Goal: Information Seeking & Learning: Learn about a topic

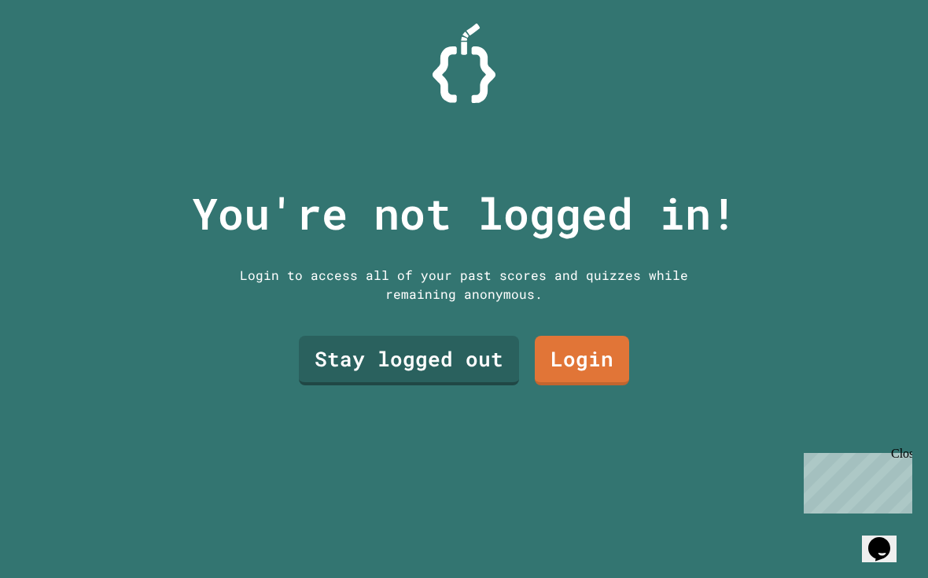
click at [5, 363] on div "You're not logged in! Login to access all of your past scores and quizzes while…" at bounding box center [464, 289] width 928 height 578
click at [426, 386] on link "Stay logged out" at bounding box center [408, 360] width 221 height 52
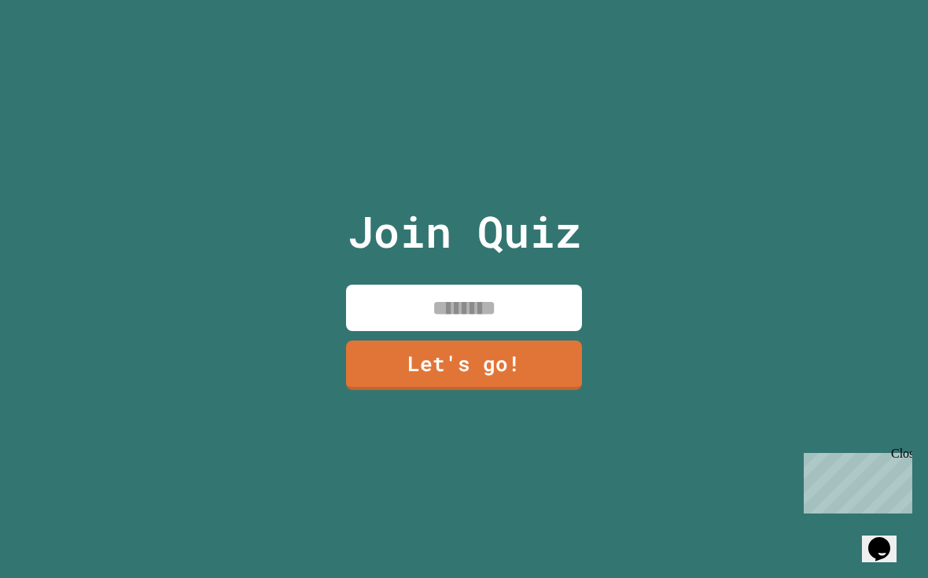
click at [513, 327] on input at bounding box center [464, 308] width 236 height 46
click at [552, 305] on input "****" at bounding box center [464, 308] width 236 height 46
click at [529, 319] on input "****" at bounding box center [464, 308] width 236 height 46
click at [525, 330] on input "****" at bounding box center [464, 308] width 236 height 46
click at [426, 324] on input "******" at bounding box center [464, 308] width 236 height 46
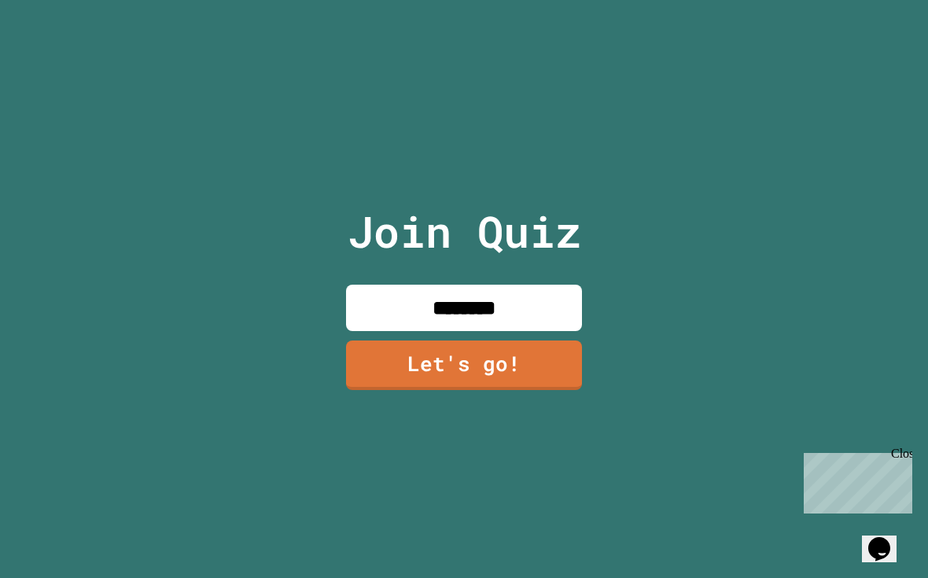
type input "********"
click at [142, 173] on div "Join Quiz ******** Let's go!" at bounding box center [464, 289] width 928 height 578
click at [511, 330] on input "********" at bounding box center [464, 308] width 236 height 46
click at [545, 374] on link "Let's go!" at bounding box center [464, 366] width 236 height 50
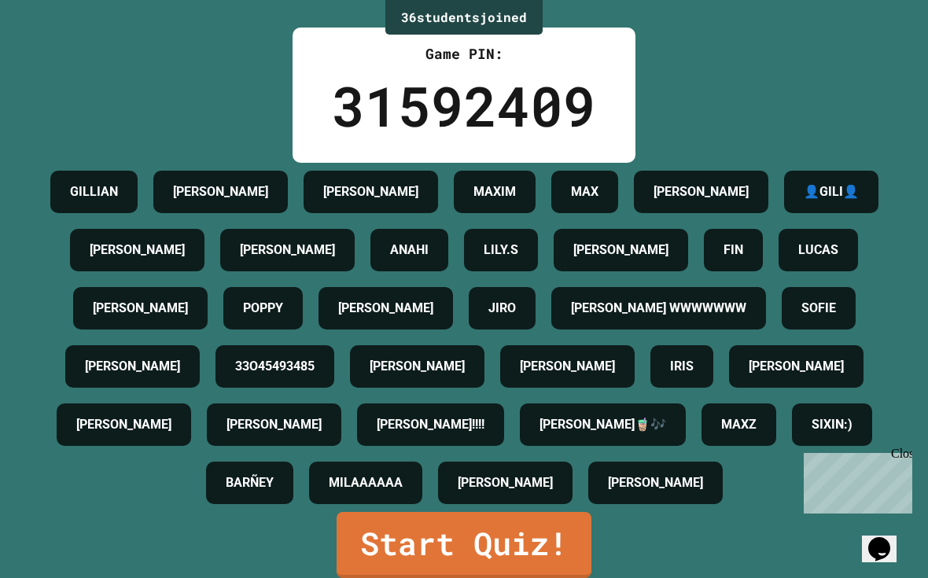
click at [531, 564] on link "Start Quiz!" at bounding box center [464, 545] width 255 height 66
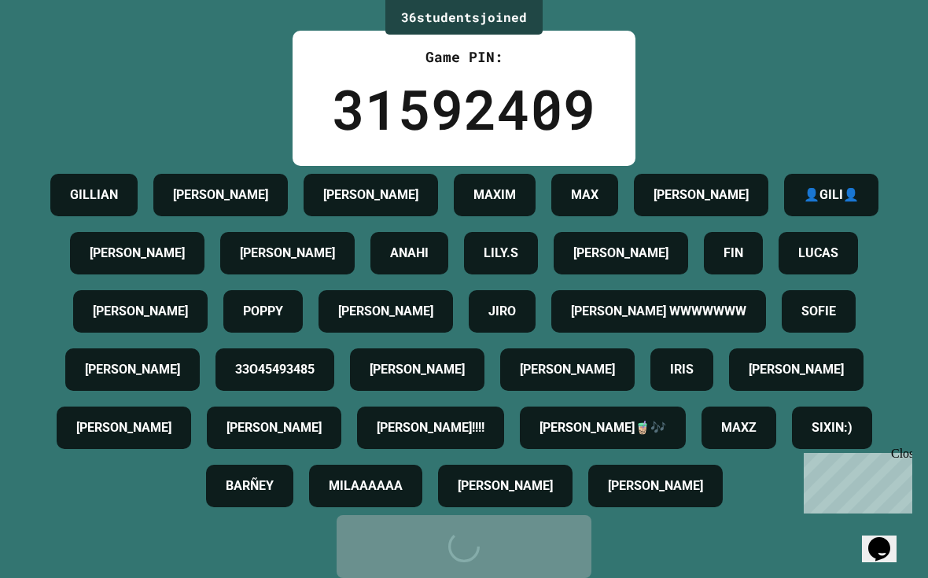
scroll to position [130, 0]
click at [544, 548] on link "Start Quiz!" at bounding box center [464, 546] width 255 height 63
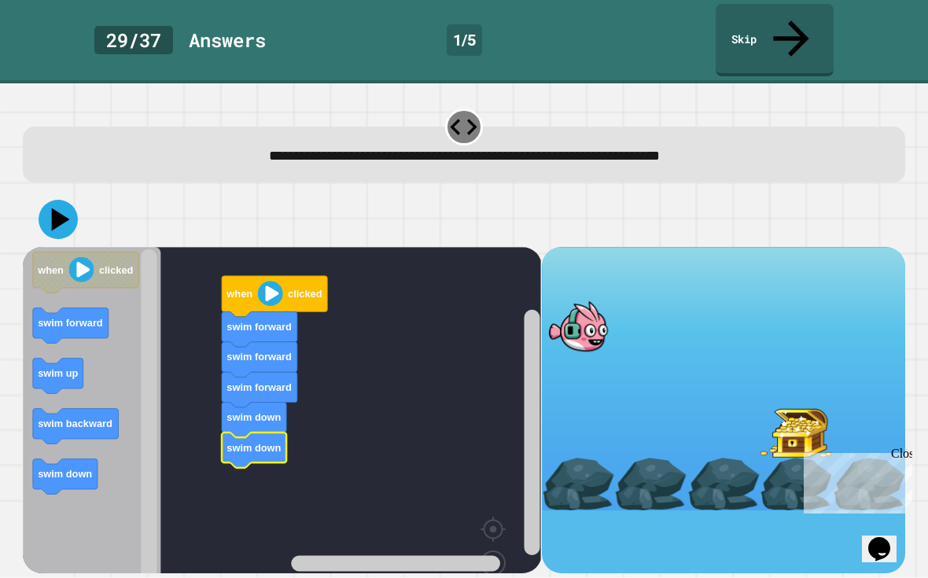
click at [50, 200] on icon at bounding box center [58, 219] width 39 height 39
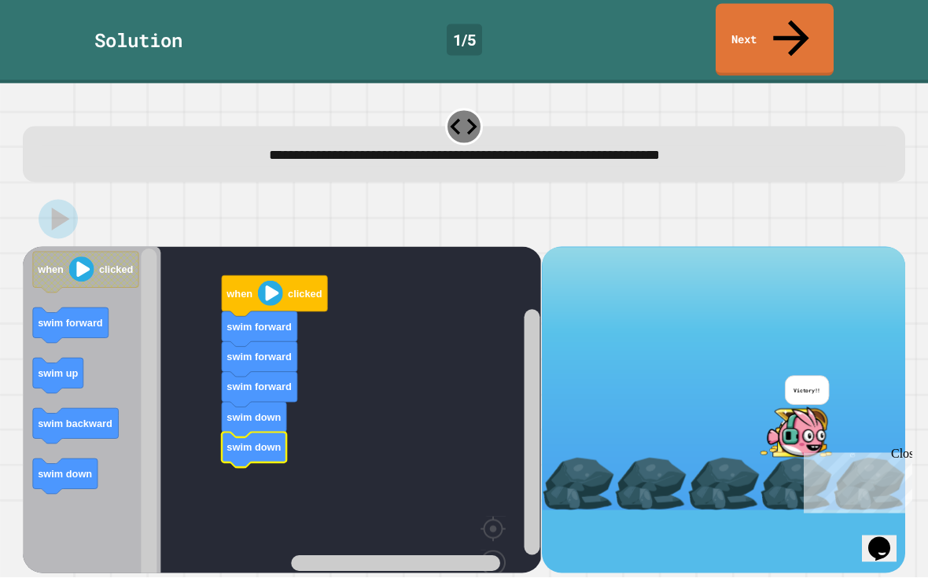
scroll to position [22, 0]
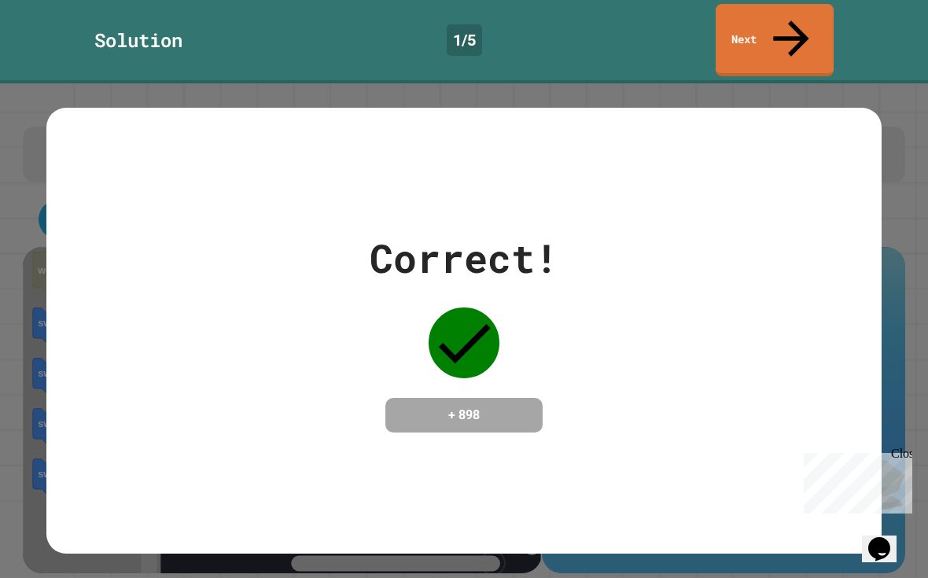
click at [769, 83] on div "Correct! + 898" at bounding box center [464, 330] width 928 height 495
click at [804, 17] on link "Next" at bounding box center [775, 40] width 118 height 72
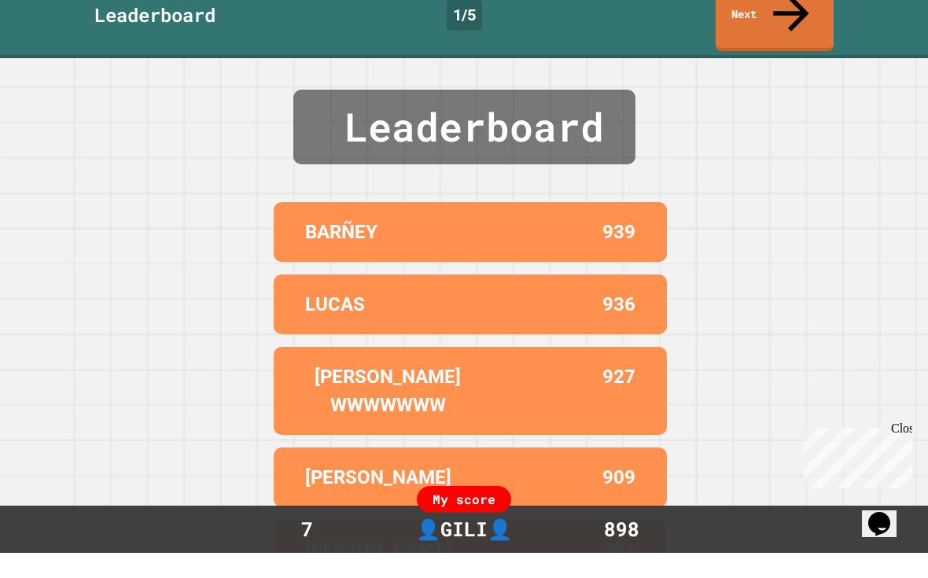
scroll to position [0, 0]
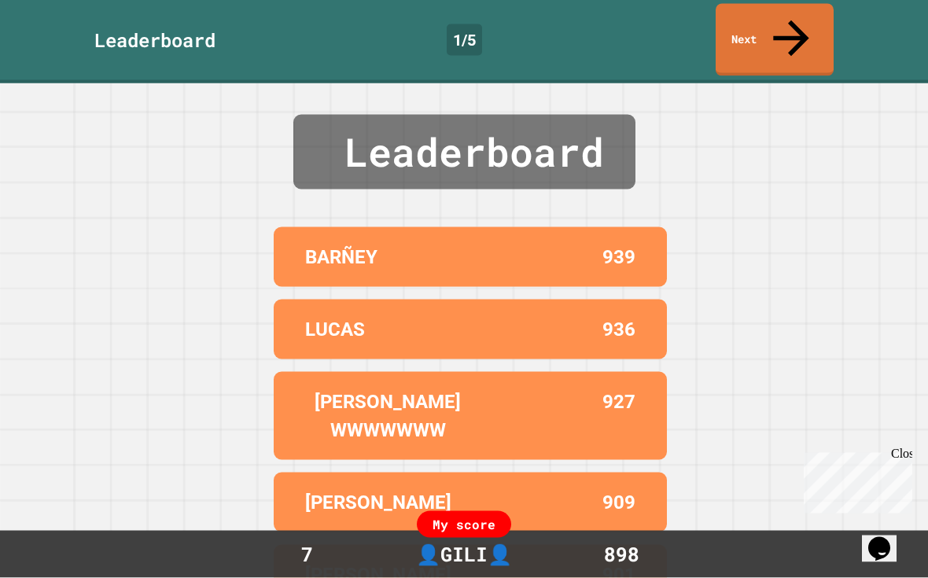
click at [799, 26] on icon at bounding box center [792, 39] width 54 height 54
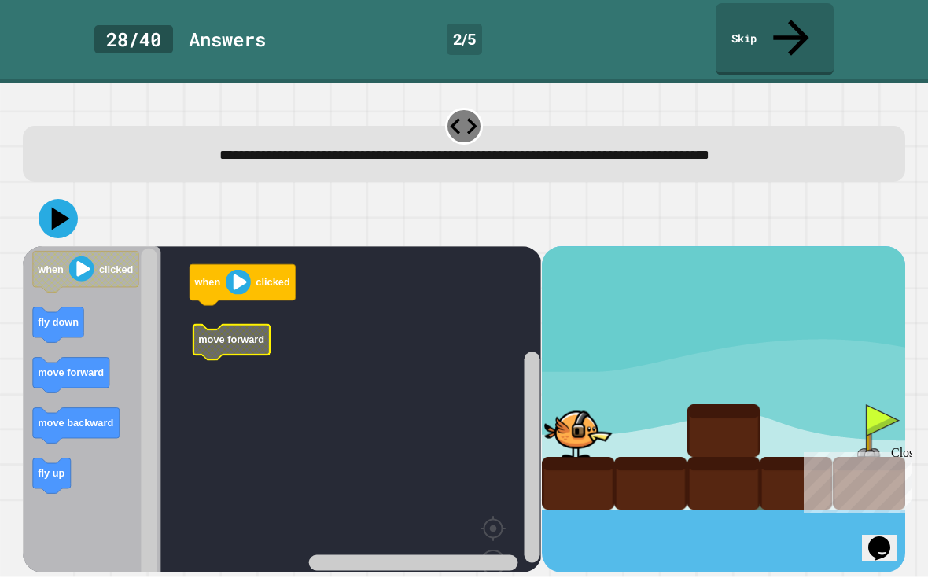
click at [234, 309] on rect "Blockly Workspace" at bounding box center [282, 442] width 519 height 391
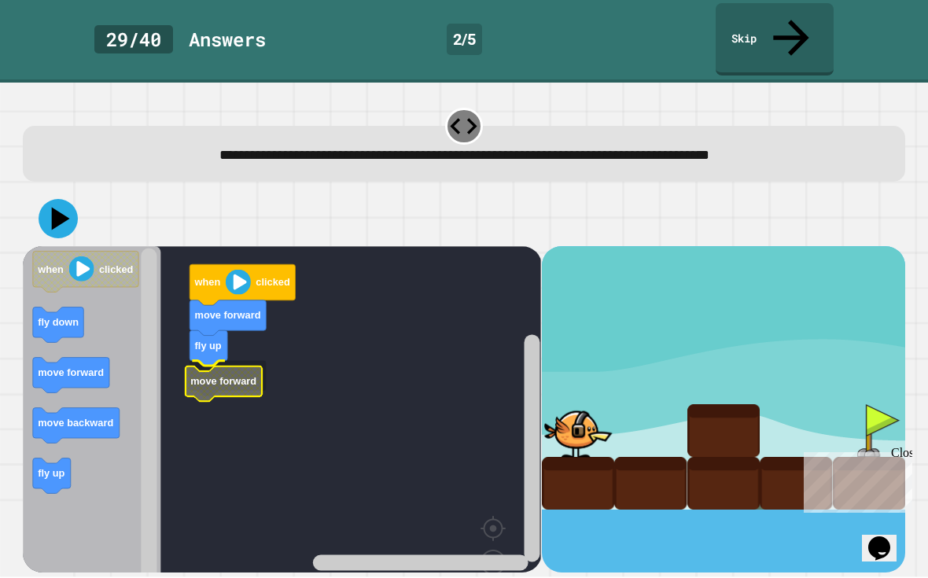
click at [209, 367] on icon "Blockly Workspace" at bounding box center [224, 384] width 76 height 35
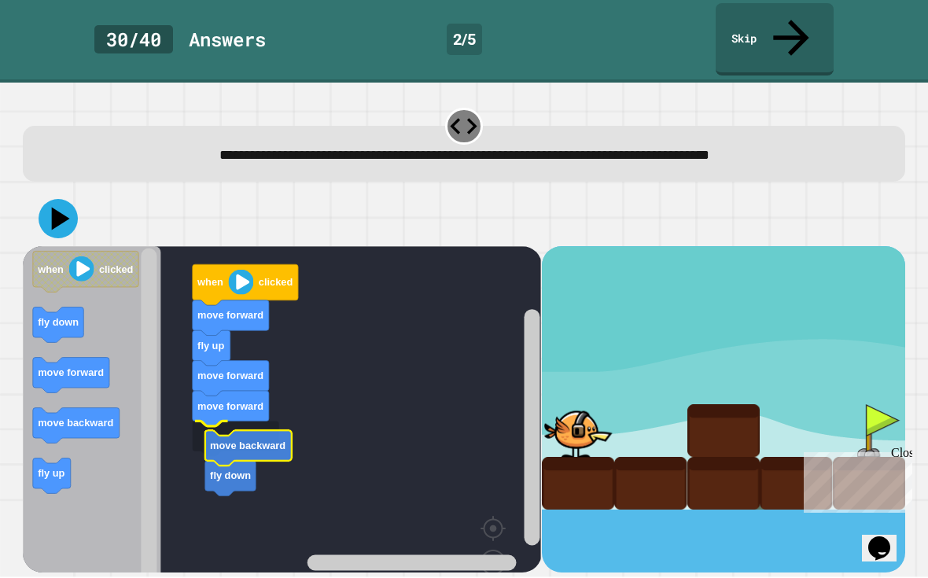
click at [242, 431] on icon "Blockly Workspace" at bounding box center [248, 448] width 87 height 35
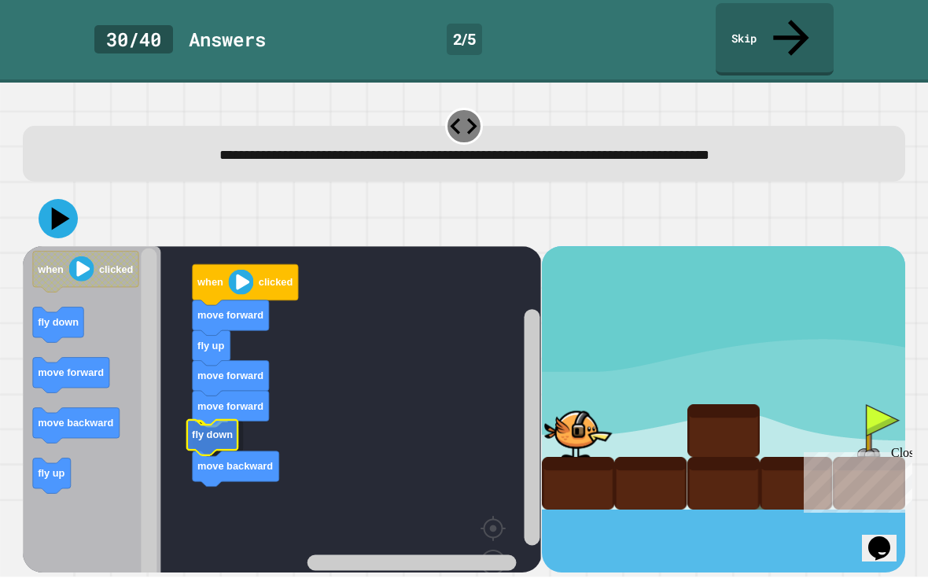
click at [237, 452] on icon "Blockly Workspace" at bounding box center [236, 469] width 87 height 35
click at [58, 208] on icon at bounding box center [61, 219] width 18 height 23
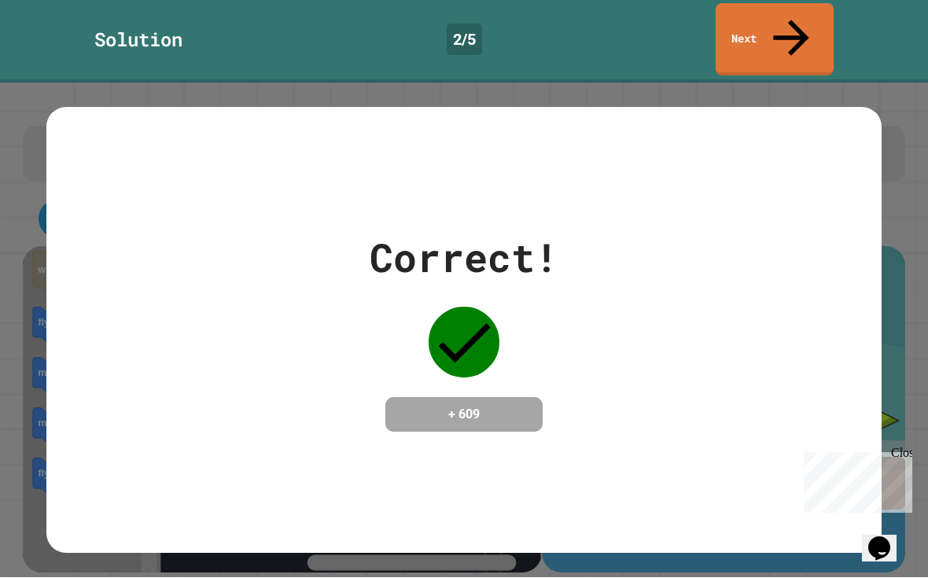
click at [789, 32] on link "Next" at bounding box center [775, 40] width 118 height 72
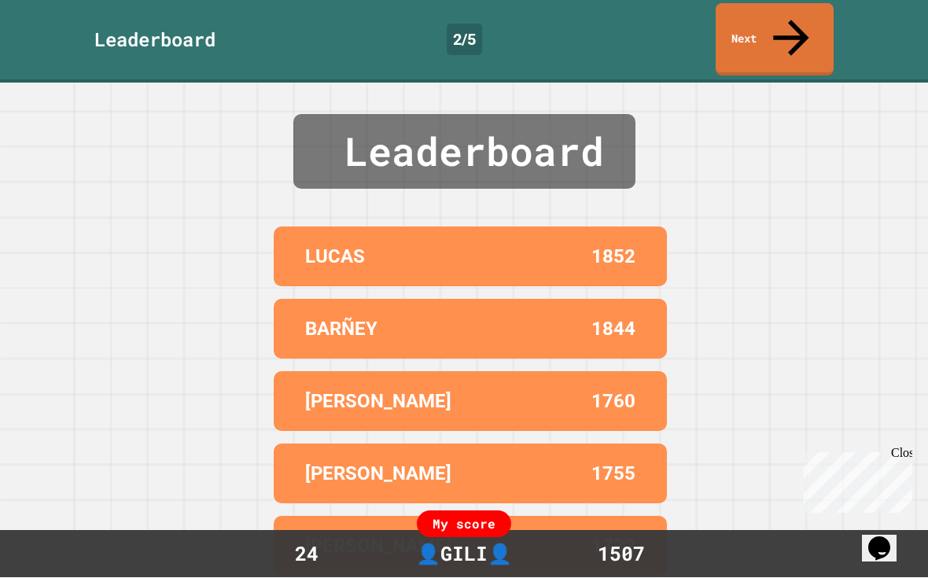
click at [781, 20] on link "Next" at bounding box center [775, 40] width 118 height 72
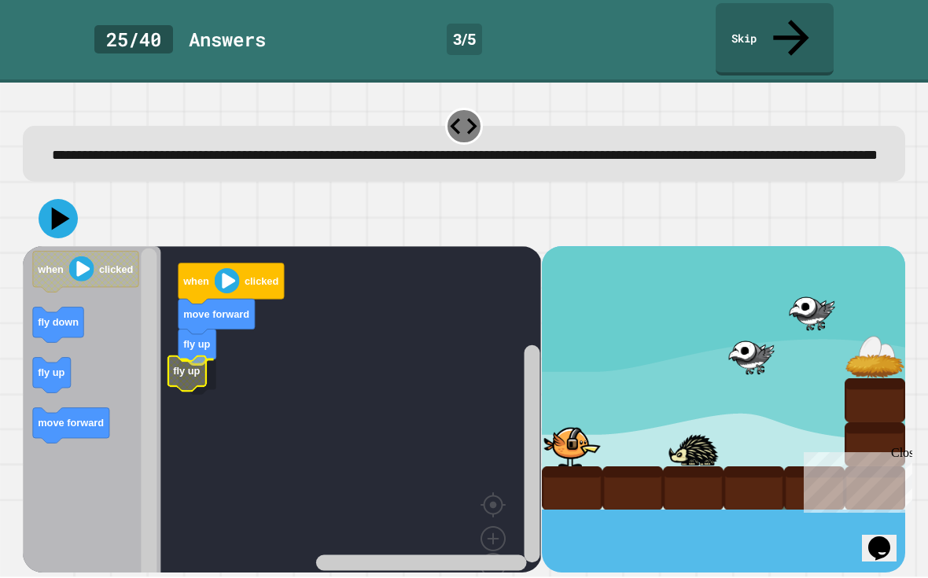
click at [197, 365] on icon "Blockly Workspace" at bounding box center [198, 347] width 38 height 35
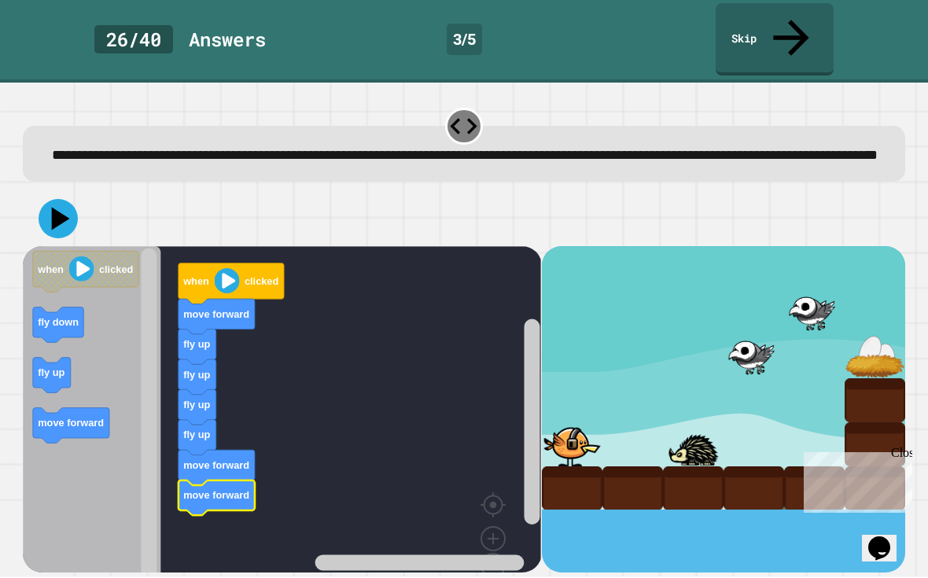
click at [231, 513] on rect "Blockly Workspace" at bounding box center [282, 430] width 519 height 367
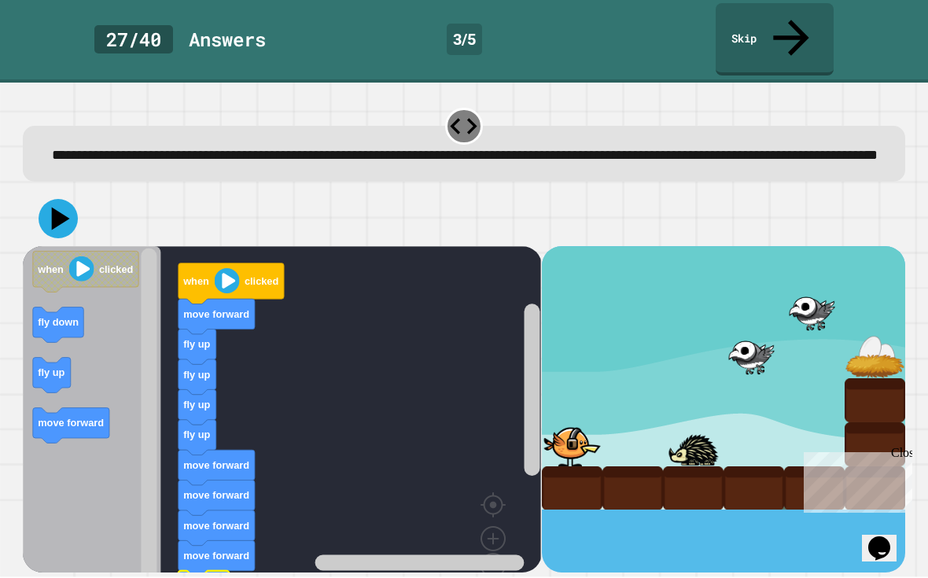
click at [50, 219] on icon at bounding box center [58, 219] width 39 height 39
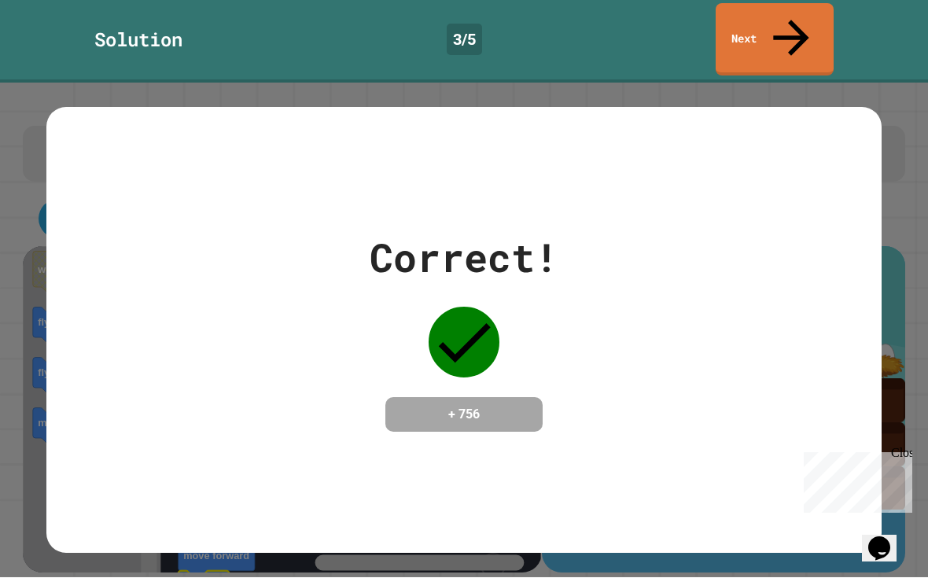
click at [793, 20] on icon at bounding box center [790, 37] width 35 height 35
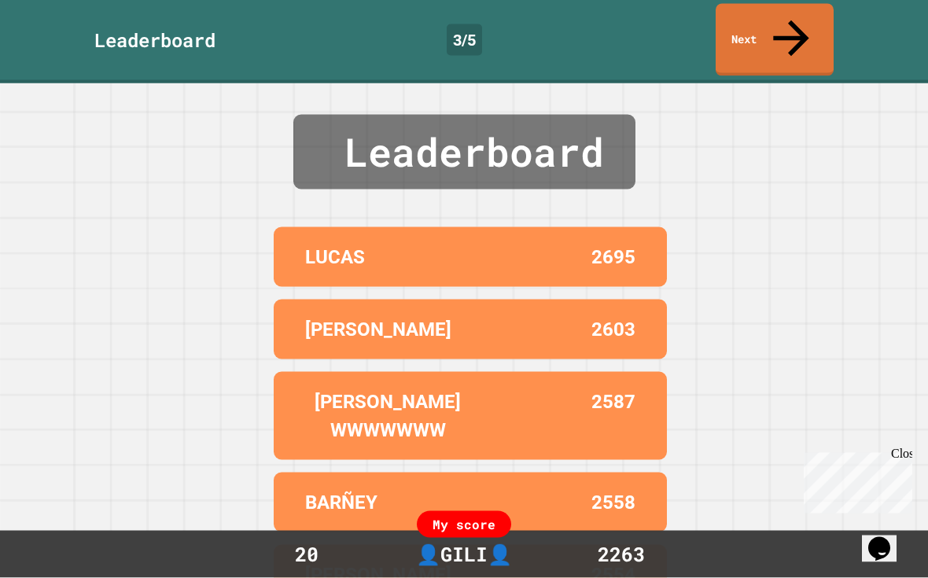
click at [805, 28] on link "Next" at bounding box center [775, 40] width 118 height 72
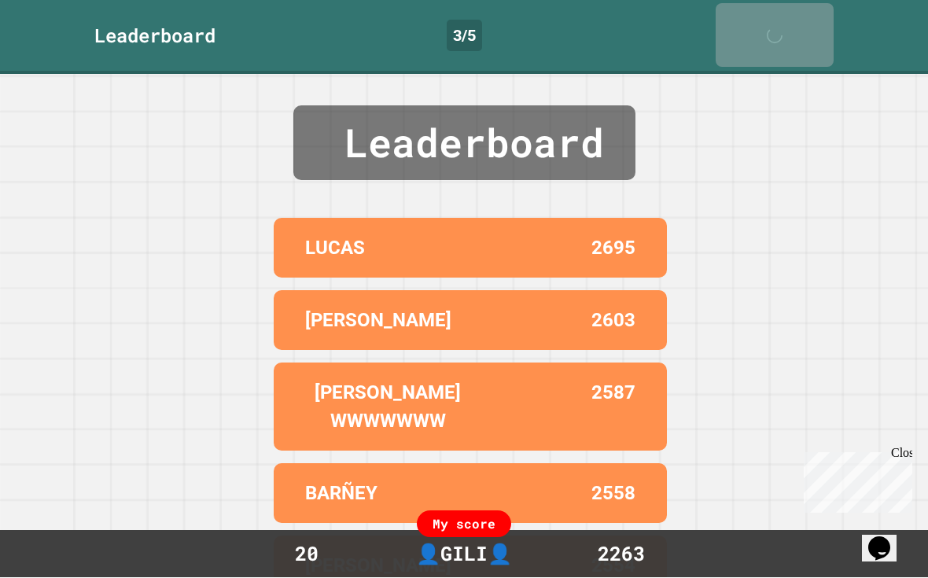
click at [792, 28] on icon at bounding box center [778, 43] width 31 height 31
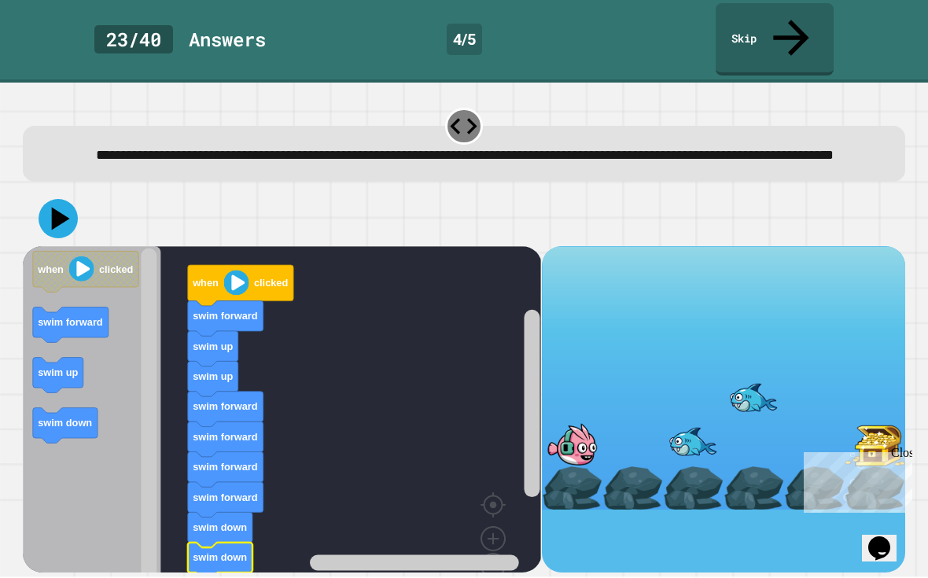
click at [61, 203] on icon at bounding box center [58, 219] width 39 height 39
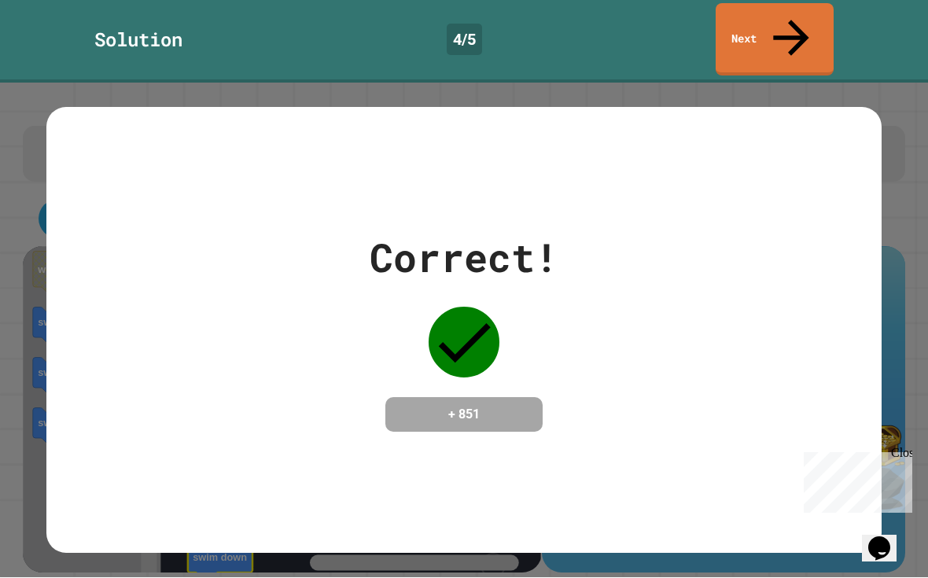
click at [805, 20] on link "Next" at bounding box center [775, 40] width 118 height 72
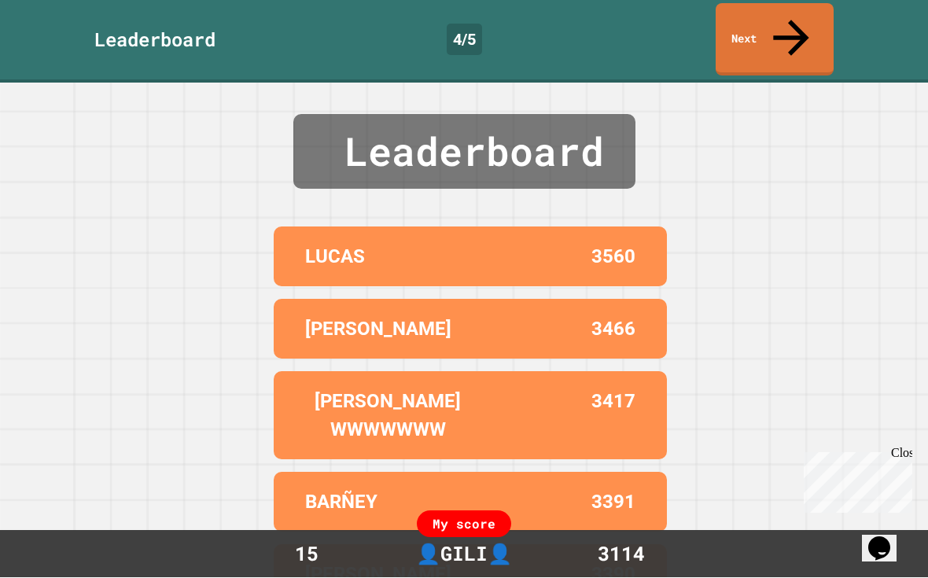
click at [799, 31] on link "Next" at bounding box center [775, 40] width 118 height 72
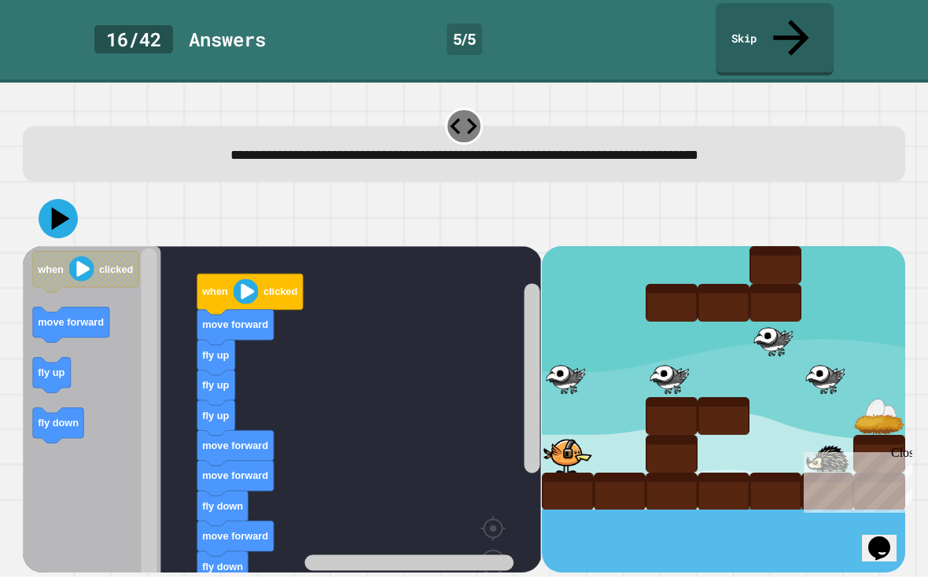
click at [53, 200] on icon at bounding box center [58, 219] width 39 height 39
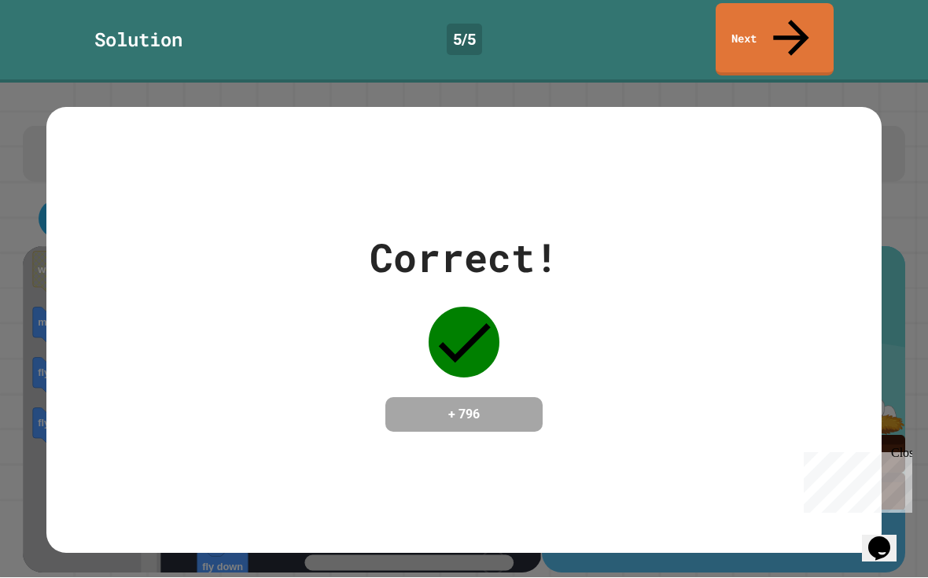
click at [792, 17] on icon at bounding box center [792, 39] width 54 height 54
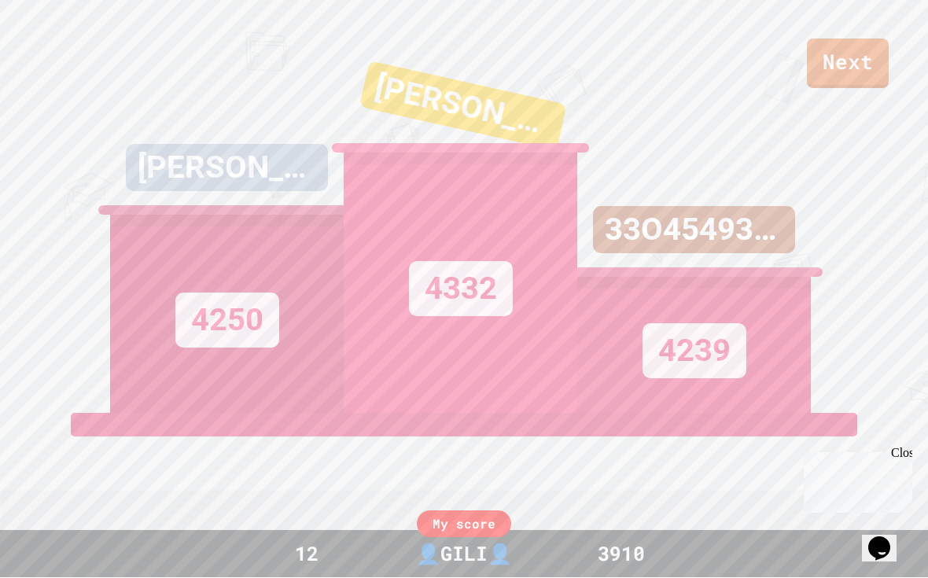
click at [857, 73] on link "Next" at bounding box center [848, 64] width 82 height 50
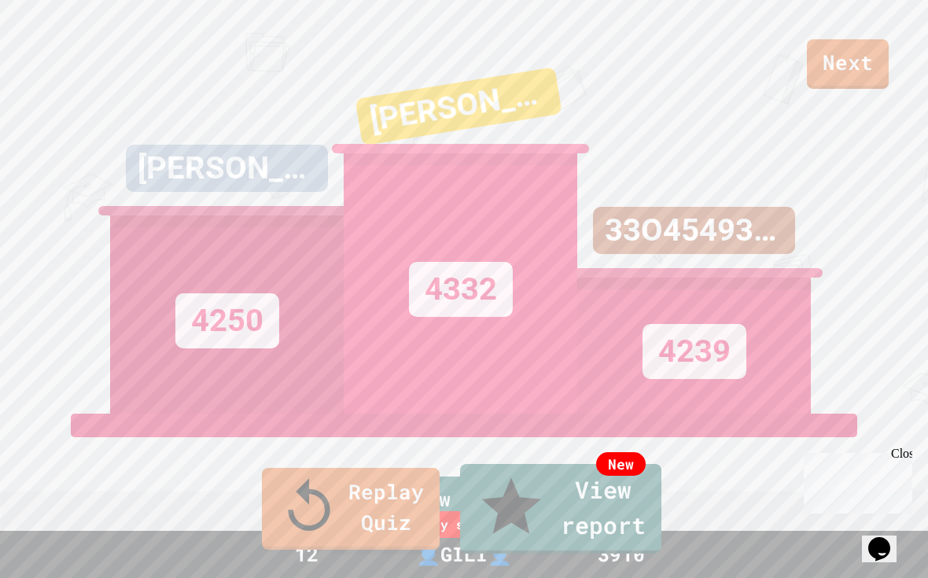
click at [398, 550] on link "Replay Quiz" at bounding box center [351, 509] width 178 height 82
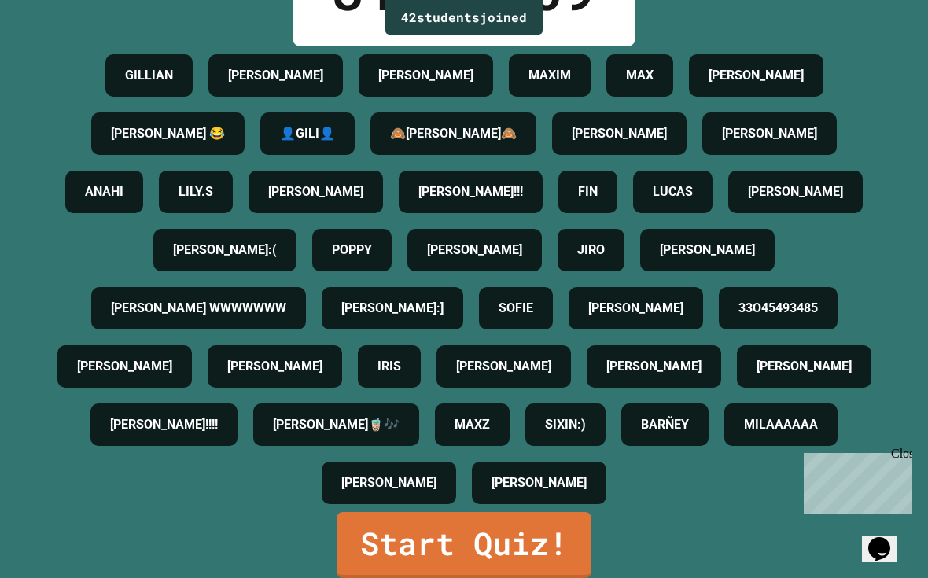
click at [445, 577] on link "Start Quiz!" at bounding box center [464, 545] width 255 height 66
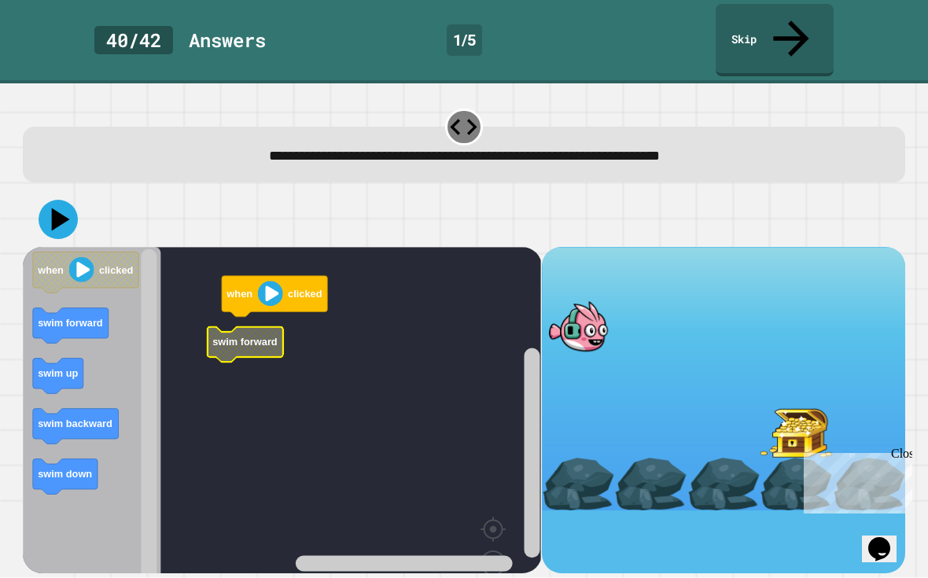
click at [241, 336] on text "swim forward" at bounding box center [245, 342] width 65 height 12
click at [268, 310] on rect "Blockly Workspace" at bounding box center [282, 442] width 519 height 391
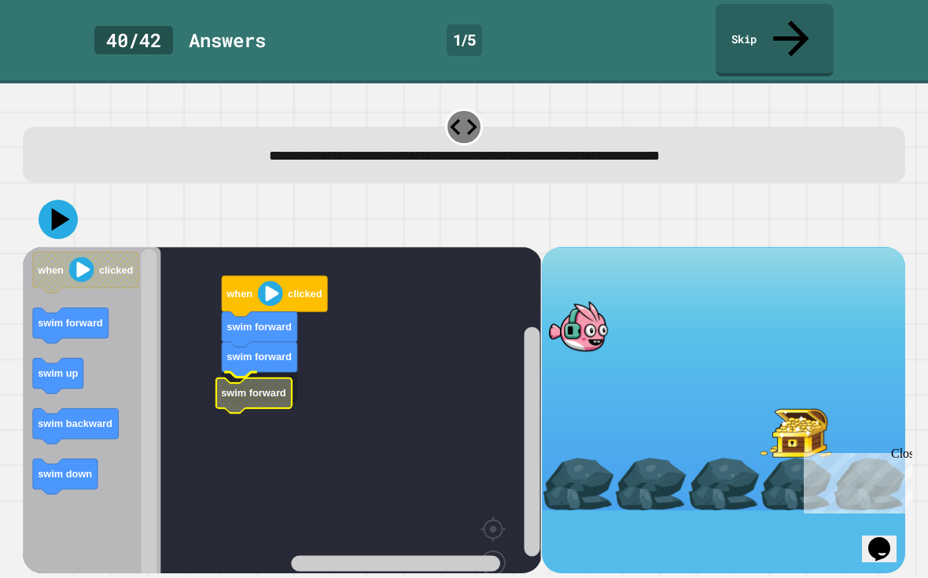
click at [304, 375] on rect "Blockly Workspace" at bounding box center [282, 442] width 519 height 391
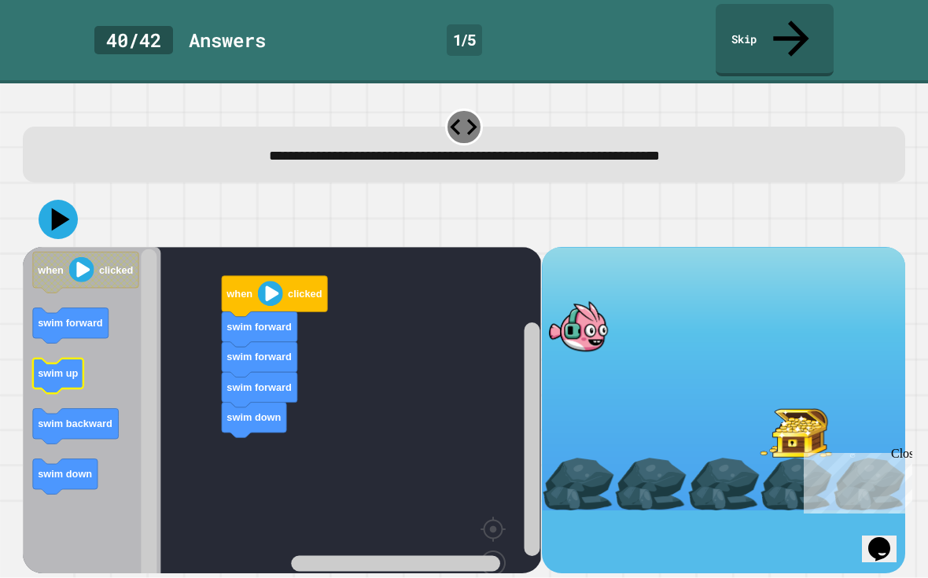
click at [57, 367] on text "swim up" at bounding box center [59, 373] width 40 height 12
click at [67, 208] on icon at bounding box center [61, 219] width 18 height 23
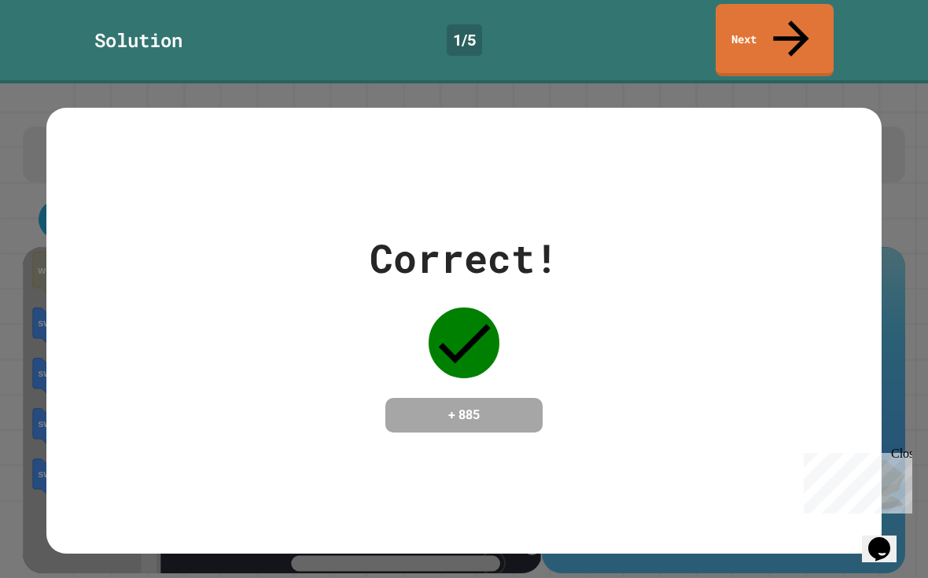
click at [792, 24] on icon at bounding box center [790, 37] width 35 height 35
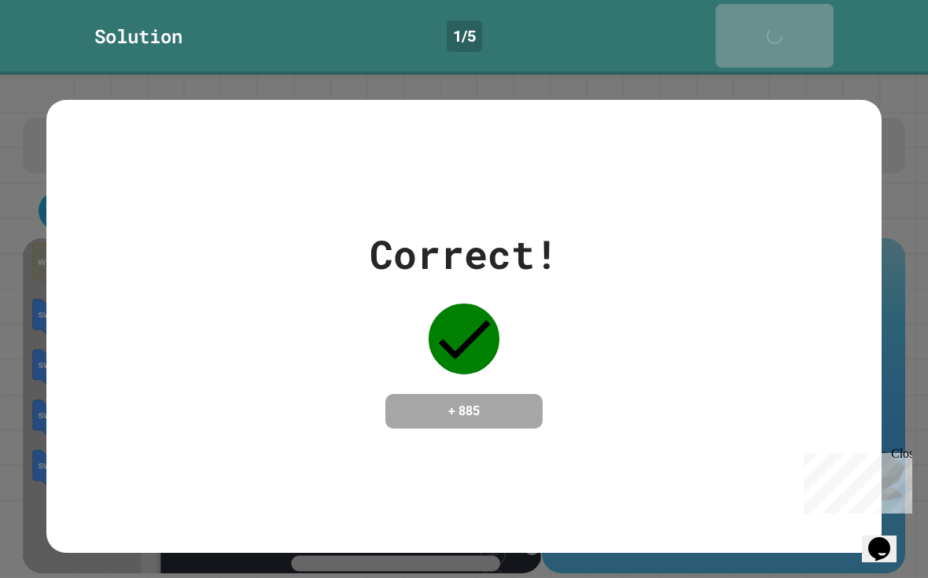
click at [796, 31] on link "Next" at bounding box center [775, 36] width 118 height 64
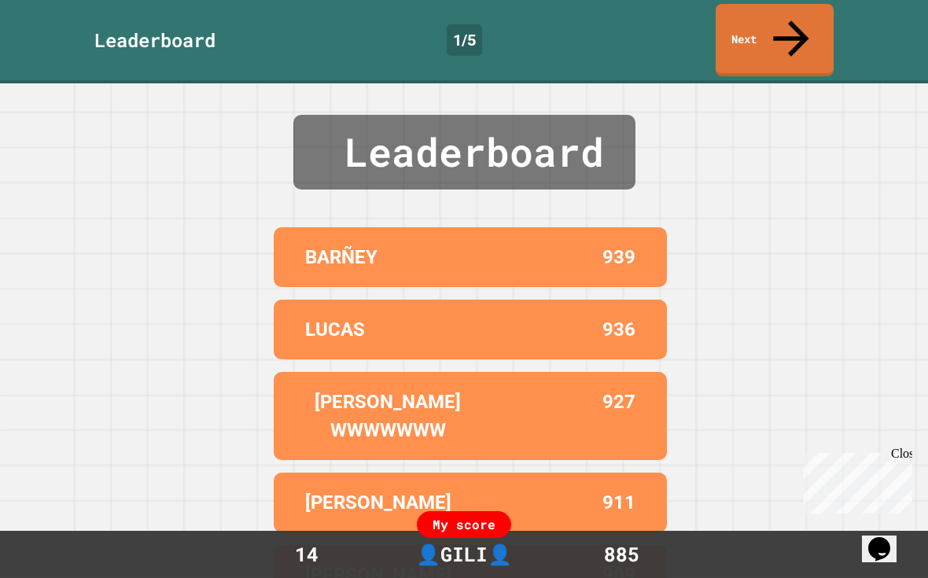
click at [814, 26] on link "Next" at bounding box center [775, 40] width 118 height 72
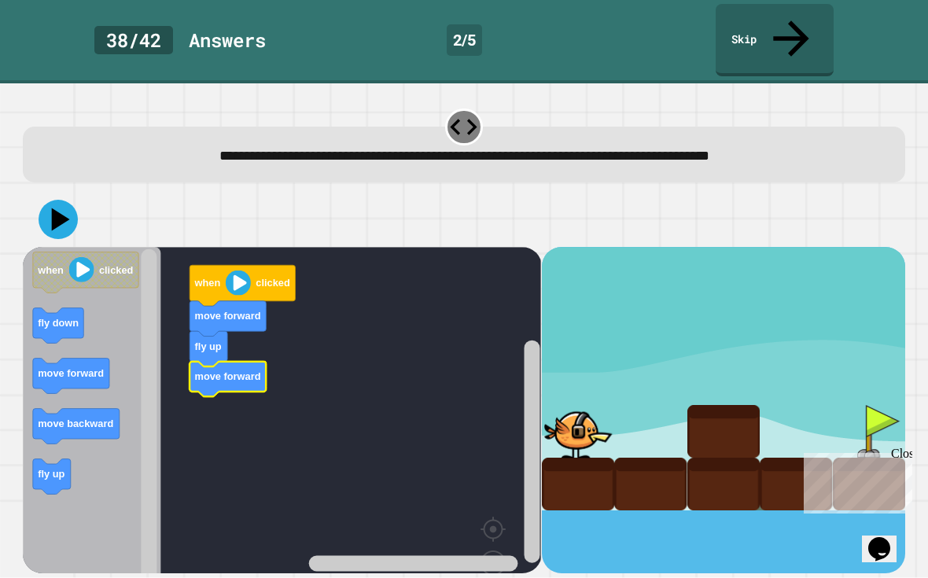
click at [210, 361] on icon "Blockly Workspace" at bounding box center [228, 378] width 76 height 35
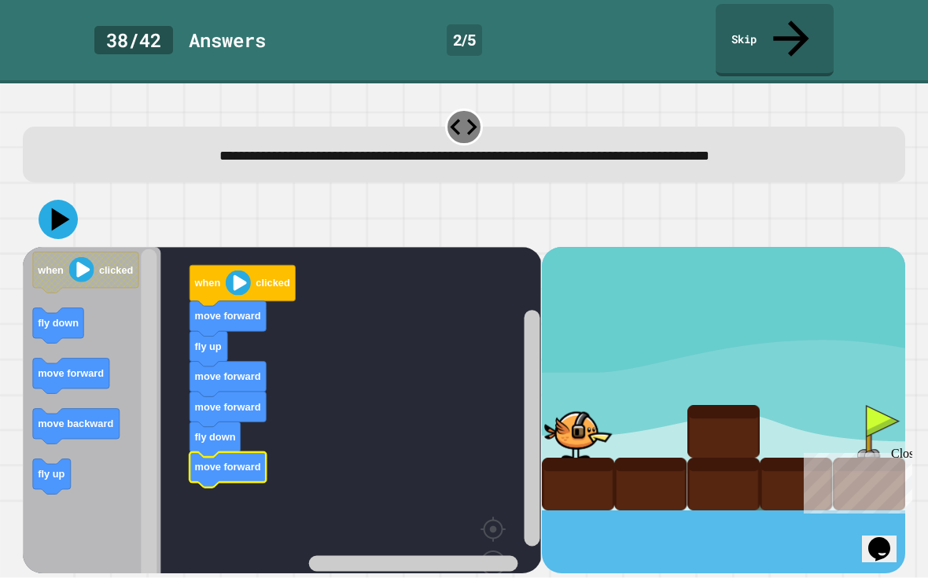
click at [59, 208] on icon at bounding box center [61, 219] width 18 height 23
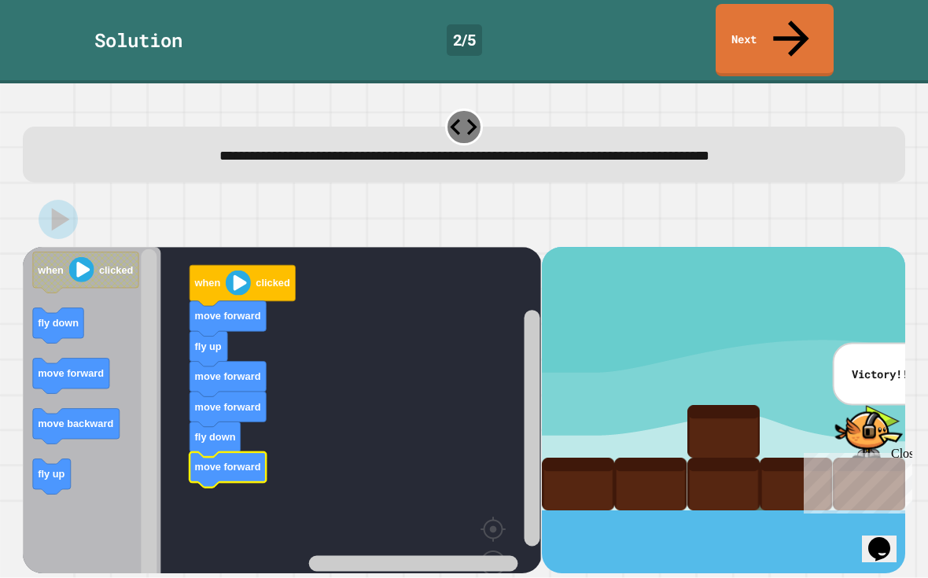
click at [800, 24] on link "Next" at bounding box center [775, 40] width 118 height 72
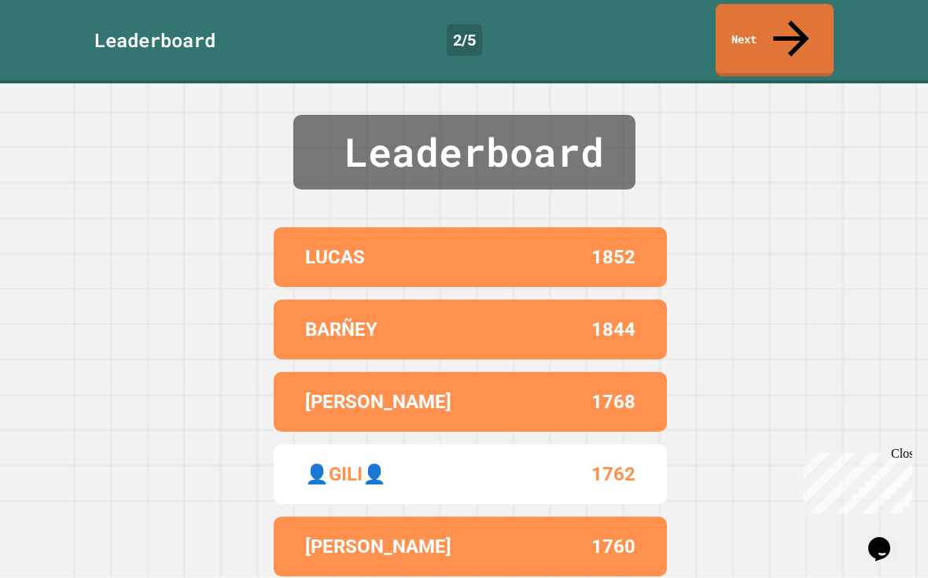
click at [795, 33] on link "Next" at bounding box center [775, 40] width 118 height 72
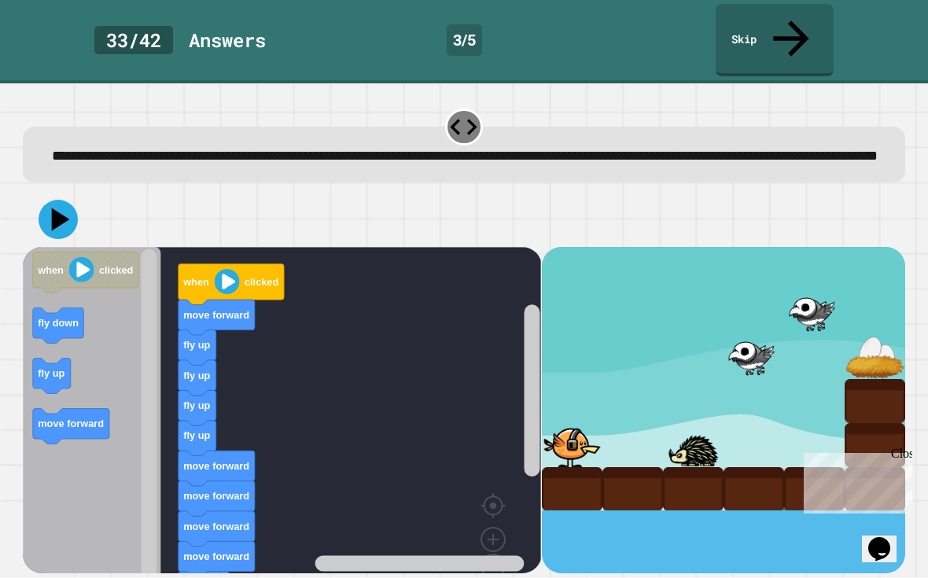
click at [784, 17] on icon at bounding box center [792, 39] width 54 height 54
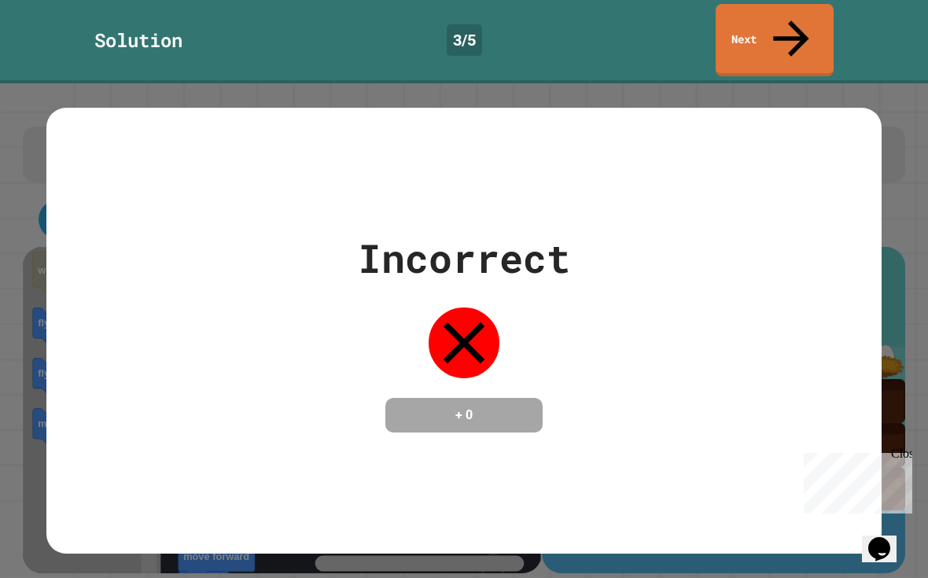
click at [870, 83] on div "Incorrect + 0" at bounding box center [464, 330] width 928 height 495
click at [814, 24] on link "Next" at bounding box center [775, 40] width 118 height 72
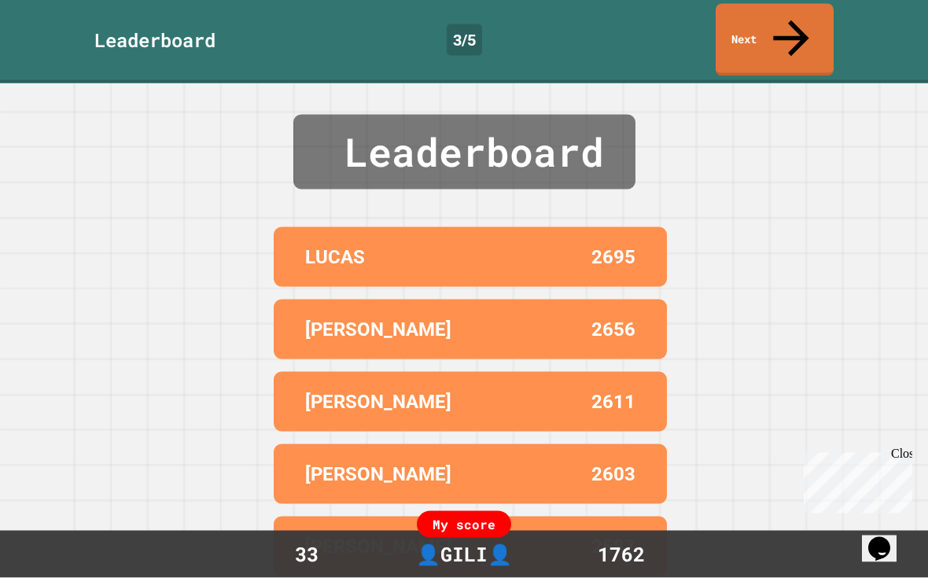
click at [788, 21] on icon at bounding box center [792, 39] width 54 height 54
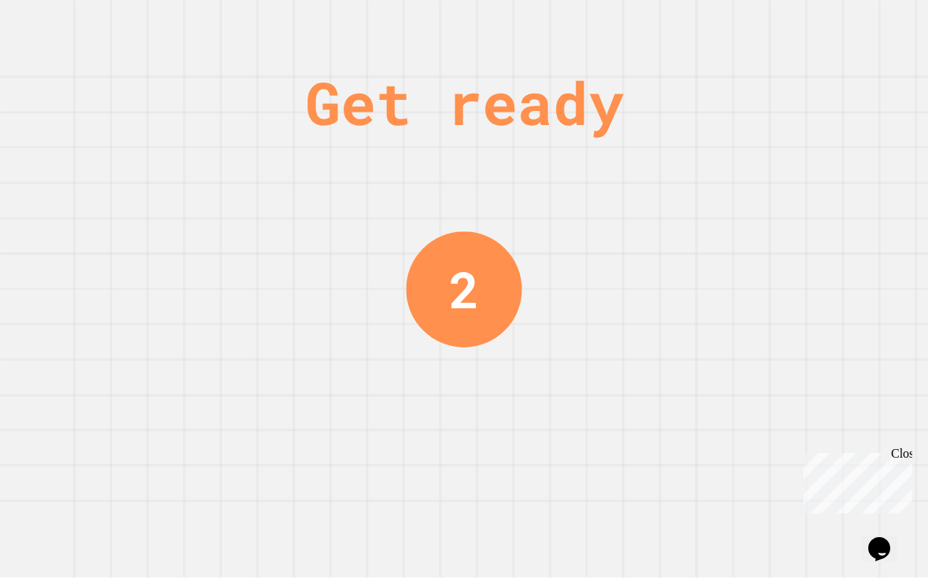
scroll to position [31, 0]
